Goal: Task Accomplishment & Management: Manage account settings

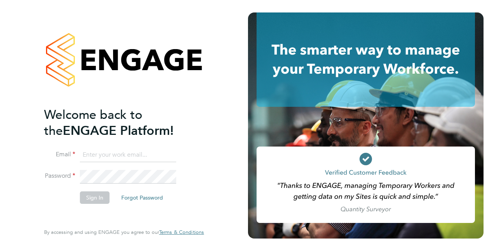
type input "dean.jarrett@vistry.co.uk"
click at [97, 201] on button "Sign In" at bounding box center [95, 197] width 30 height 12
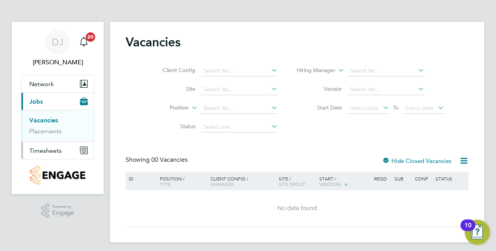
click at [60, 152] on span "Timesheets" at bounding box center [45, 150] width 32 height 7
click at [42, 138] on link "Timesheets" at bounding box center [45, 137] width 32 height 7
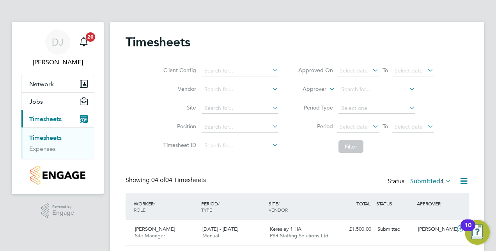
click at [441, 117] on li "Period Type" at bounding box center [365, 108] width 155 height 19
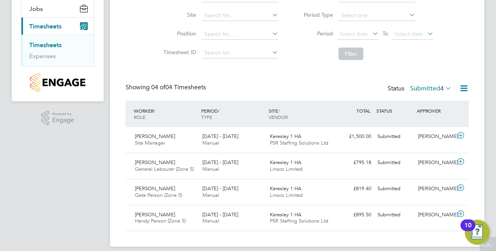
scroll to position [100, 0]
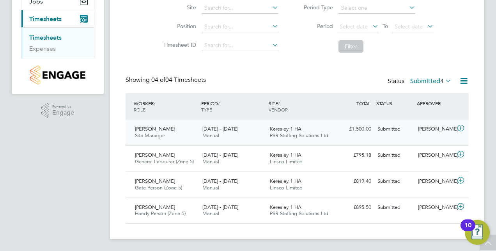
click at [220, 135] on div "[DATE] - [DATE] Manual" at bounding box center [232, 132] width 67 height 19
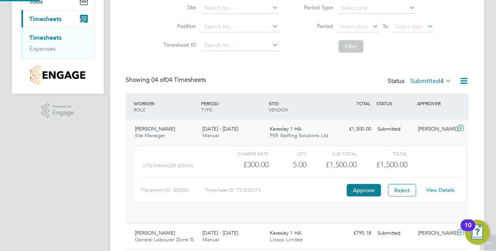
scroll to position [13, 76]
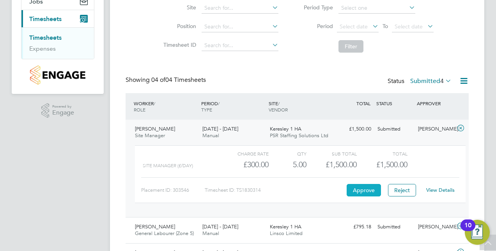
click at [368, 188] on button "Approve" at bounding box center [363, 190] width 34 height 12
click at [31, 5] on button "Jobs" at bounding box center [57, 1] width 72 height 17
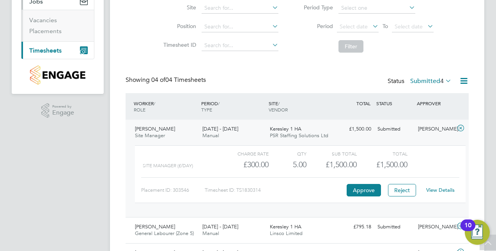
click at [52, 52] on span "Timesheets" at bounding box center [45, 50] width 32 height 7
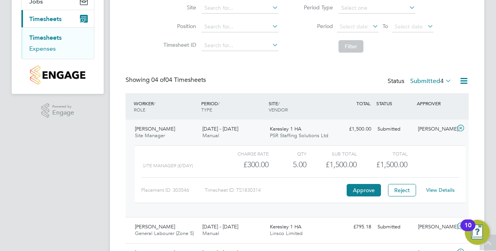
click at [51, 49] on link "Expenses" at bounding box center [42, 48] width 26 height 7
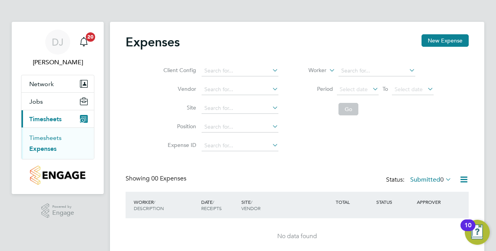
click at [47, 137] on link "Timesheets" at bounding box center [45, 137] width 32 height 7
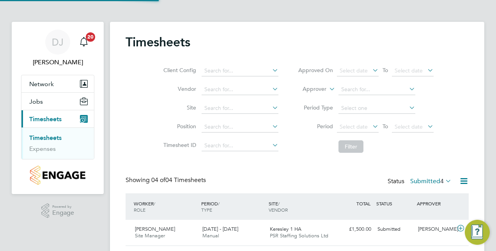
scroll to position [19, 67]
click at [231, 164] on div "Timesheets Client Config Vendor Site Position Timesheet ID Approved On Select d…" at bounding box center [296, 179] width 343 height 290
drag, startPoint x: 231, startPoint y: 164, endPoint x: 258, endPoint y: 177, distance: 30.3
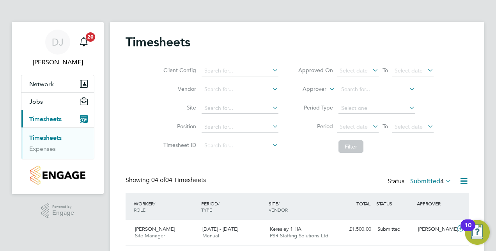
click at [258, 177] on div "Showing 04 of 04 Timesheets Status Submitted 4" at bounding box center [296, 184] width 343 height 17
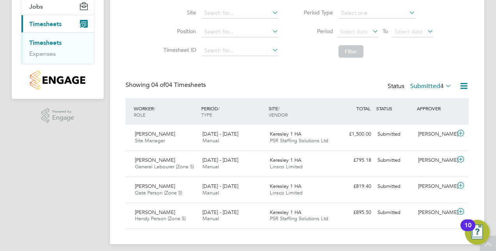
scroll to position [100, 0]
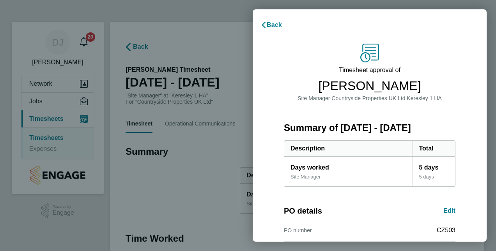
click at [273, 64] on div "Timesheet approval of [PERSON_NAME] Site Manager · Countryside Properties UK Lt…" at bounding box center [370, 199] width 234 height 330
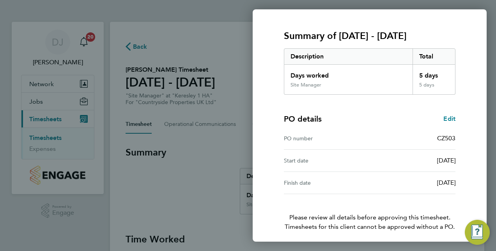
scroll to position [122, 0]
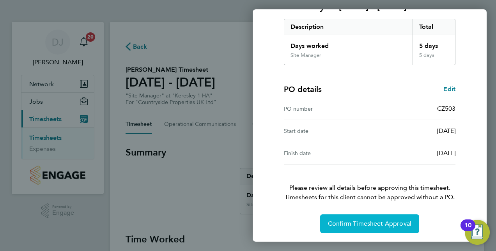
click at [404, 229] on button "Confirm Timesheet Approval" at bounding box center [369, 223] width 99 height 19
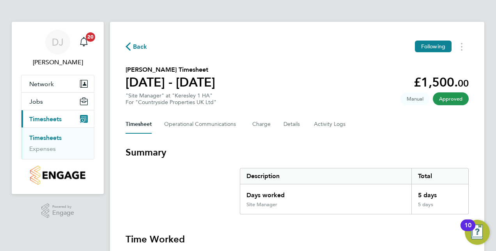
click at [135, 42] on span "Back" at bounding box center [140, 46] width 14 height 9
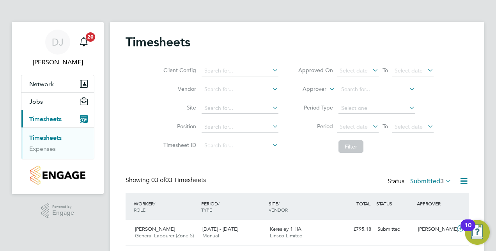
click at [234, 196] on div "WORKER / ROLE WORKER / PERIOD PERIOD / TYPE SITE / VENDOR TOTAL TOTAL / STATUS …" at bounding box center [296, 206] width 343 height 26
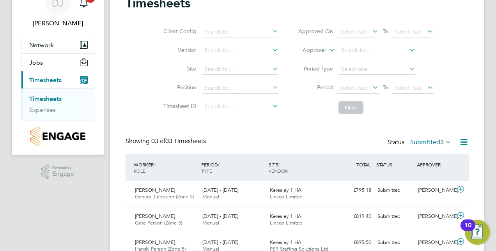
scroll to position [74, 0]
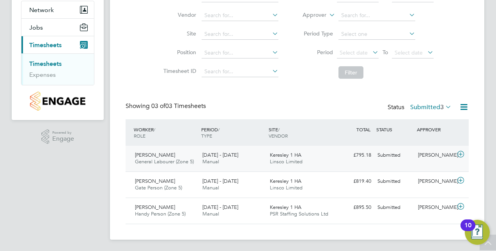
click at [227, 161] on div "[DATE] - [DATE] Manual" at bounding box center [232, 158] width 67 height 19
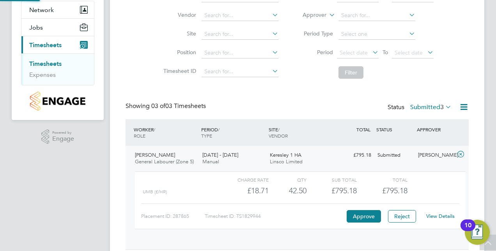
scroll to position [13, 76]
click at [364, 218] on button "Approve" at bounding box center [363, 216] width 34 height 12
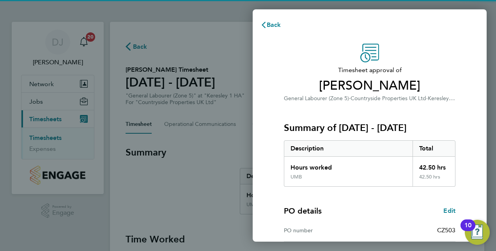
click at [282, 109] on div "Timesheet approval of Ikechukwu Damien General Labourer (Zone 5) · Countryside …" at bounding box center [369, 199] width 190 height 311
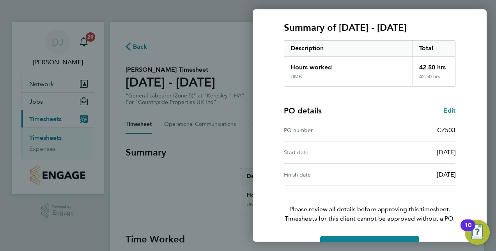
scroll to position [122, 0]
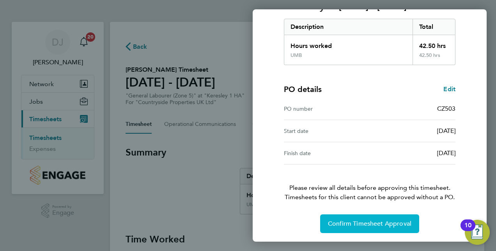
click at [369, 220] on span "Confirm Timesheet Approval" at bounding box center [369, 224] width 83 height 8
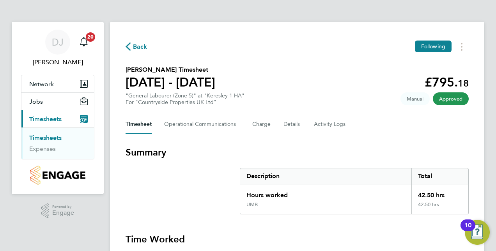
click at [139, 44] on span "Back" at bounding box center [140, 46] width 14 height 9
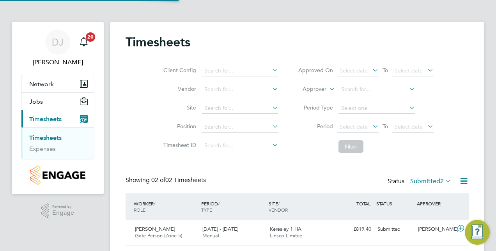
scroll to position [19, 67]
click at [239, 159] on div "Timesheets Client Config Vendor Site Position Timesheet ID Approved On Select d…" at bounding box center [296, 153] width 343 height 238
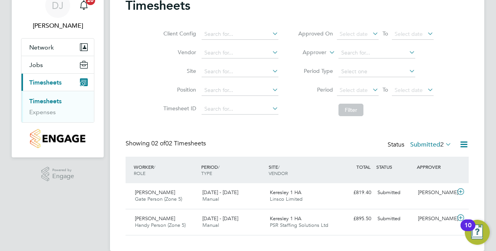
scroll to position [47, 0]
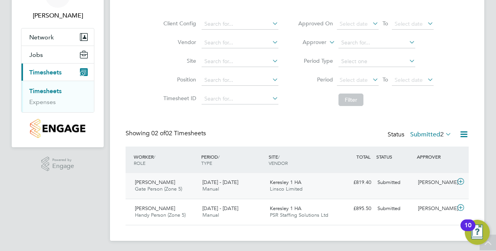
click at [253, 175] on div "Peter Omonigho Gate Person (Zone 5) 22 - 28 Sep 2025 22 - 28 Sep 2025 Manual Ke…" at bounding box center [296, 186] width 343 height 26
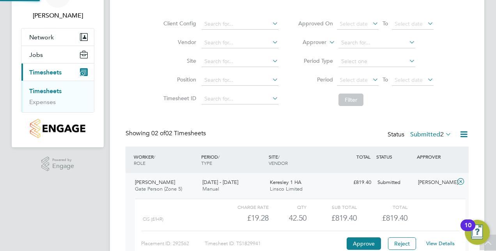
scroll to position [13, 76]
click at [358, 245] on button "Approve" at bounding box center [363, 243] width 34 height 12
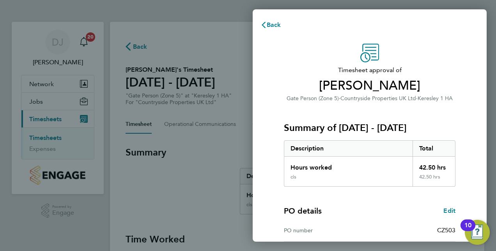
click at [289, 109] on div "Summary of [DATE] - [DATE] Description Total Hours worked 42.50 hrs cis 42.50 h…" at bounding box center [369, 145] width 171 height 84
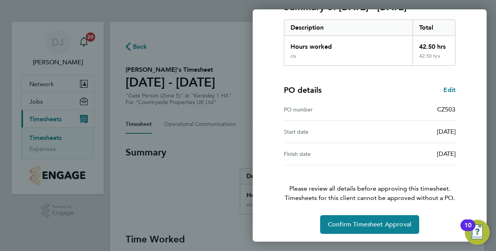
scroll to position [122, 0]
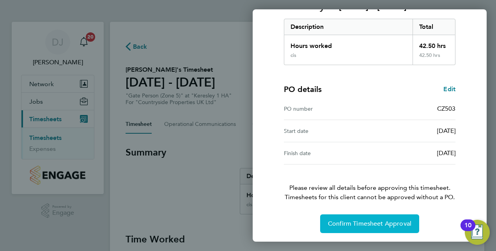
click at [374, 222] on span "Confirm Timesheet Approval" at bounding box center [369, 224] width 83 height 8
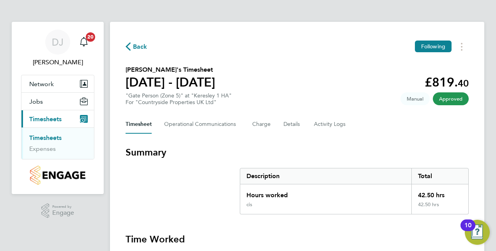
click at [281, 93] on section "Peter Omonigho's Timesheet 22 - 28 Sept 2025 £819. 40 "Gate Person (Zone 5)" at…" at bounding box center [296, 85] width 343 height 41
click at [140, 45] on span "Back" at bounding box center [140, 46] width 14 height 9
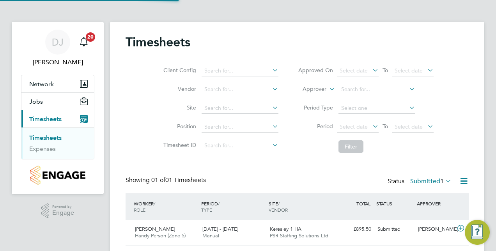
scroll to position [19, 67]
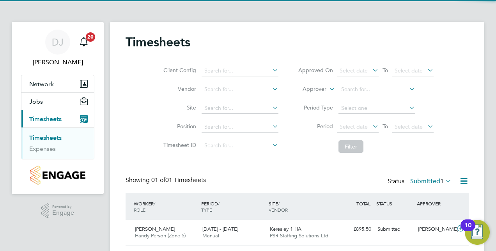
click at [301, 142] on li "Filter" at bounding box center [365, 146] width 155 height 20
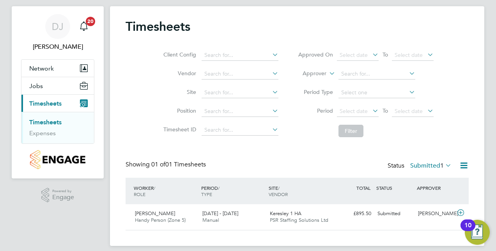
scroll to position [23, 0]
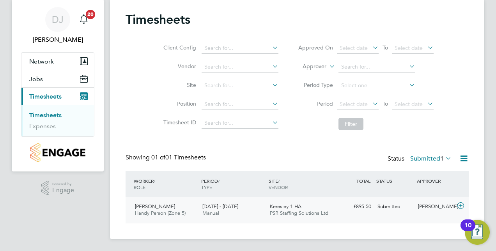
click at [258, 214] on div "22 - 28 Sep 2025 Manual" at bounding box center [232, 209] width 67 height 19
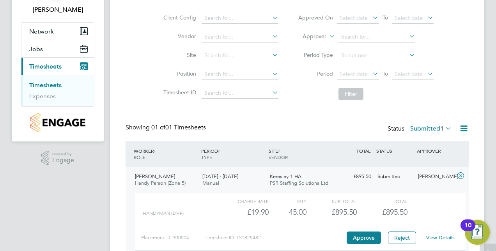
scroll to position [54, 0]
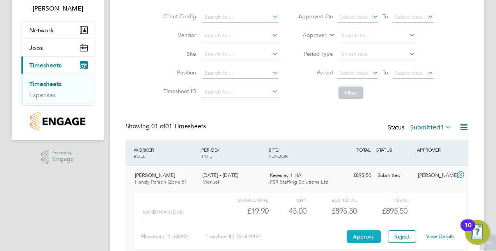
click at [360, 238] on button "Approve" at bounding box center [363, 236] width 34 height 12
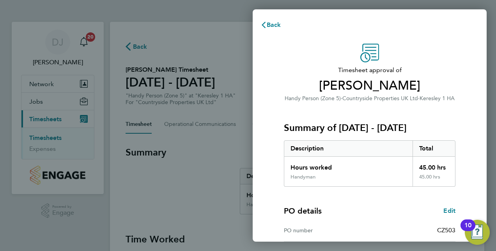
click at [293, 89] on span "[PERSON_NAME]" at bounding box center [369, 86] width 171 height 16
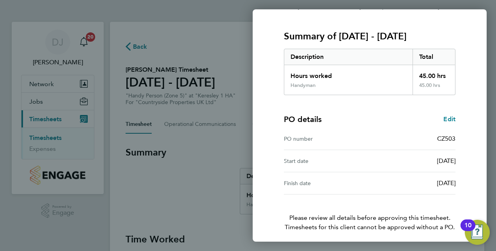
scroll to position [122, 0]
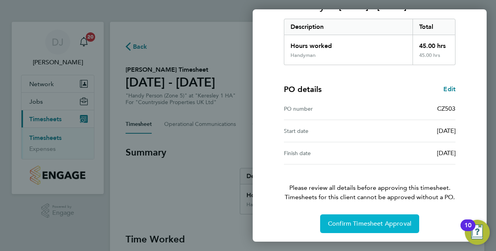
click at [384, 220] on span "Confirm Timesheet Approval" at bounding box center [369, 224] width 83 height 8
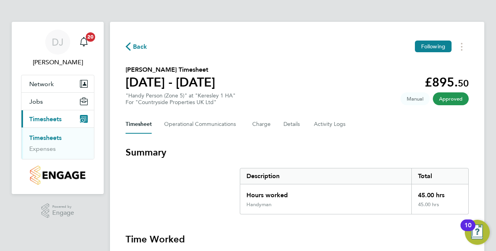
click at [139, 48] on span "Back" at bounding box center [140, 46] width 14 height 9
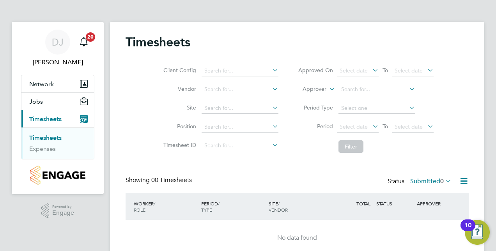
click at [264, 173] on div "Timesheets Client Config Vendor Site Position Timesheet ID Approved On Select d…" at bounding box center [296, 145] width 343 height 222
